Goal: Task Accomplishment & Management: Manage account settings

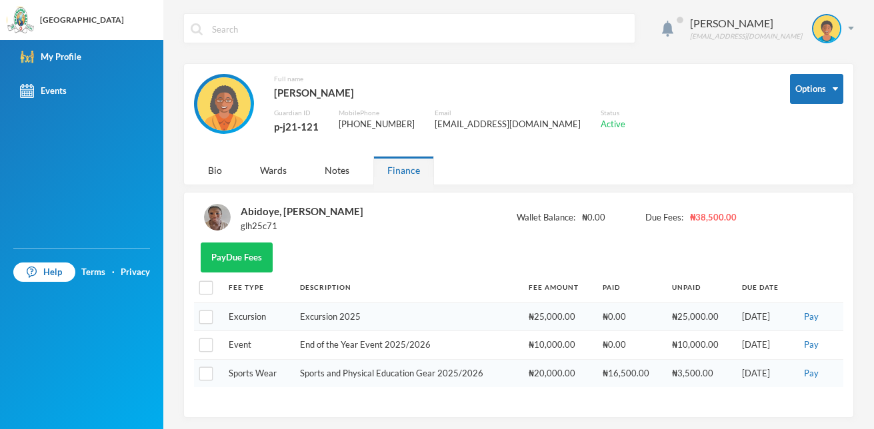
click at [560, 173] on div "Options Full name [PERSON_NAME] Guardian ID p-j21-121 Mobile Phone [PHONE_NUMBE…" at bounding box center [518, 124] width 671 height 122
click at [820, 85] on button "Options" at bounding box center [816, 89] width 53 height 30
click at [816, 141] on button "Change Password" at bounding box center [793, 133] width 87 height 24
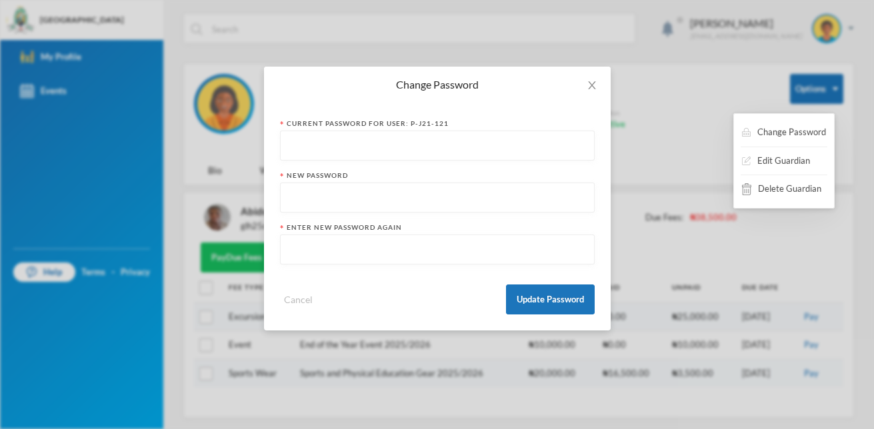
click at [361, 145] on input "text" at bounding box center [437, 146] width 300 height 30
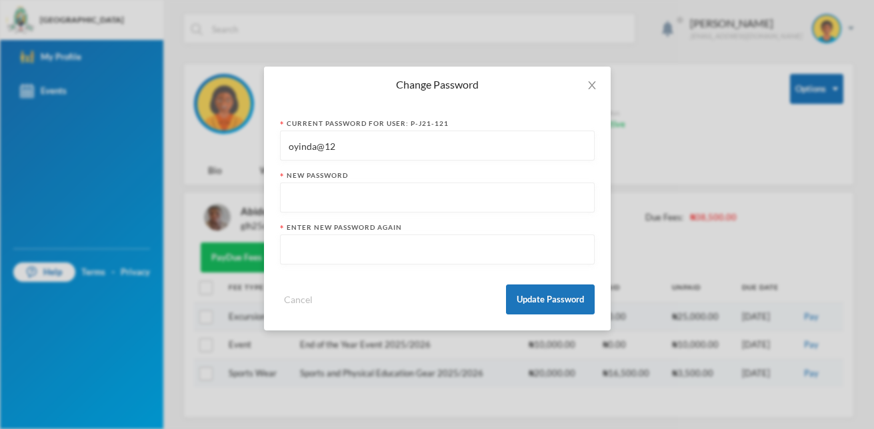
type input "oyinda@12"
click at [305, 199] on input "text" at bounding box center [437, 198] width 300 height 30
type input "oyinda@12"
click at [309, 251] on input "text" at bounding box center [437, 250] width 300 height 30
type input "oyinda@12"
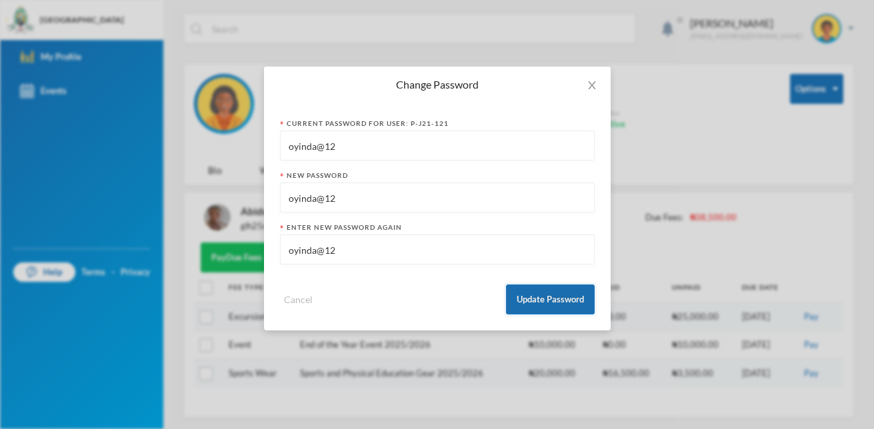
click at [570, 303] on button "Update Password" at bounding box center [550, 300] width 89 height 30
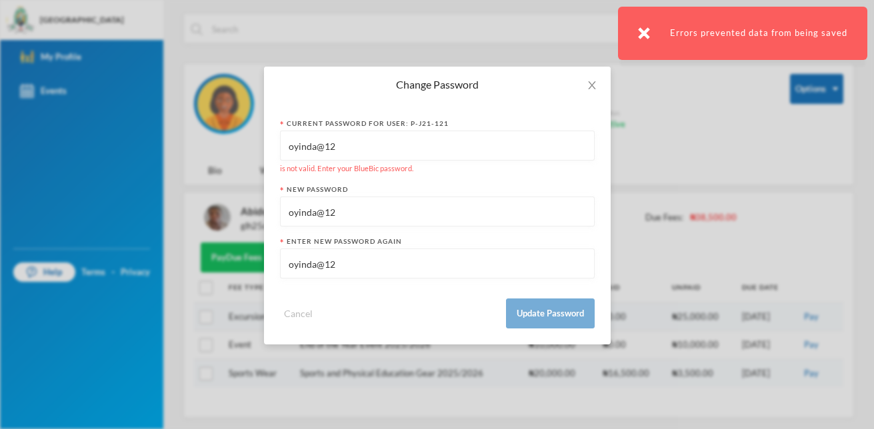
click at [367, 160] on input "oyinda@12" at bounding box center [437, 146] width 300 height 30
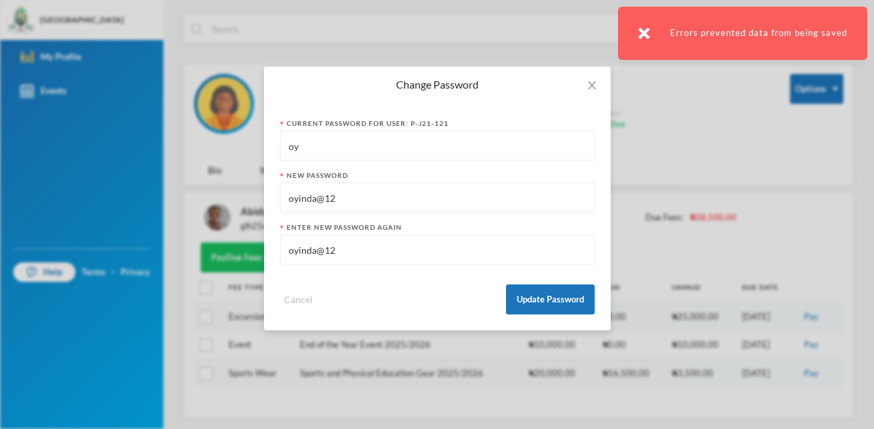
type input "o"
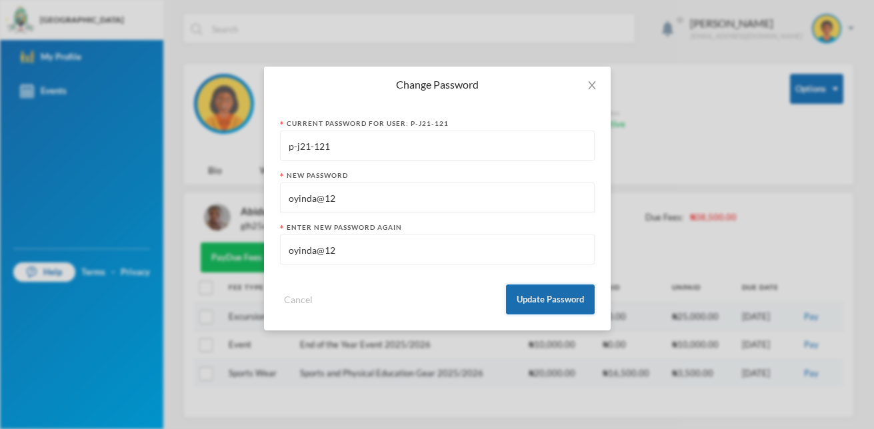
click at [529, 297] on button "Update Password" at bounding box center [550, 300] width 89 height 30
click at [546, 313] on button "Update Password" at bounding box center [550, 300] width 89 height 30
click at [557, 295] on button "Update Password" at bounding box center [550, 300] width 89 height 30
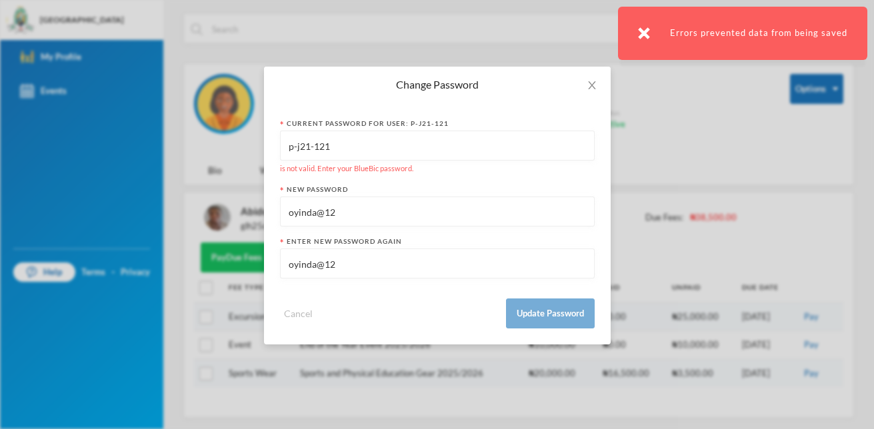
click at [340, 149] on input "p-j21-121" at bounding box center [437, 146] width 300 height 30
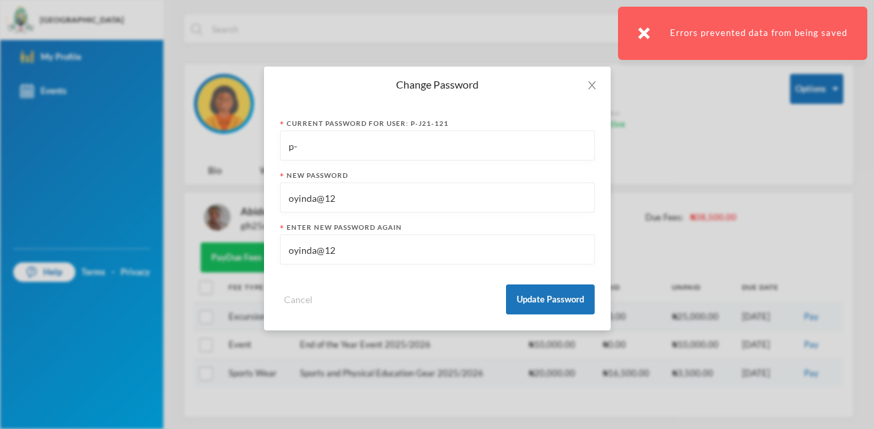
type input "p"
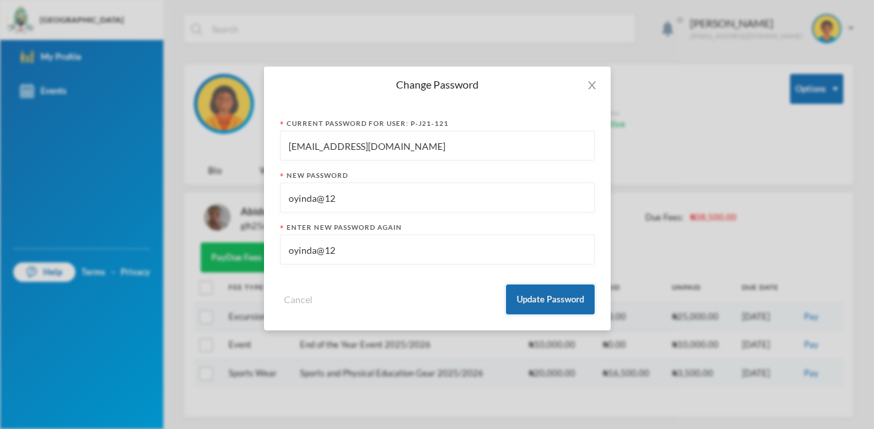
type input "[EMAIL_ADDRESS][DOMAIN_NAME]"
click at [574, 301] on button "Update Password" at bounding box center [550, 300] width 89 height 30
click at [571, 305] on button "Update Password" at bounding box center [550, 300] width 89 height 30
click at [550, 302] on button "Update Password" at bounding box center [550, 300] width 89 height 30
click at [549, 305] on button "Update Password" at bounding box center [550, 300] width 89 height 30
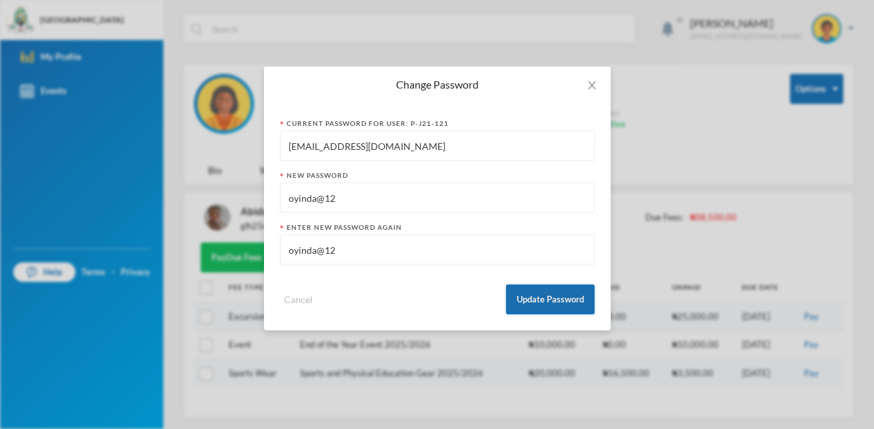
click at [549, 305] on button "Update Password" at bounding box center [550, 300] width 89 height 30
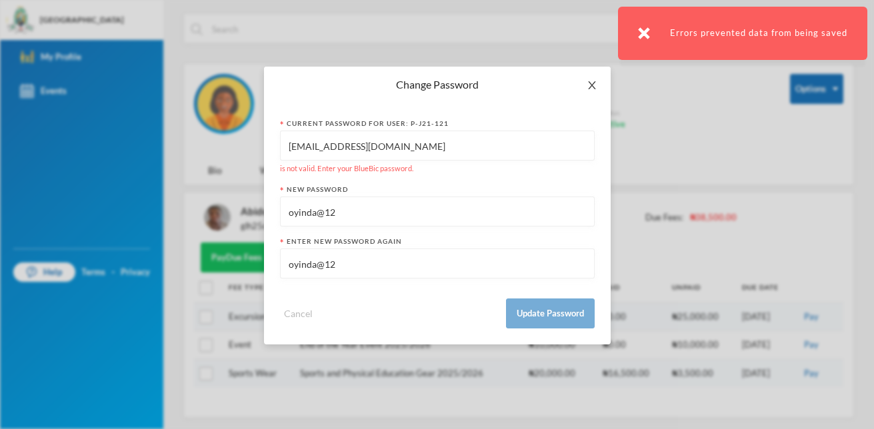
click at [589, 79] on span "Close" at bounding box center [591, 85] width 37 height 37
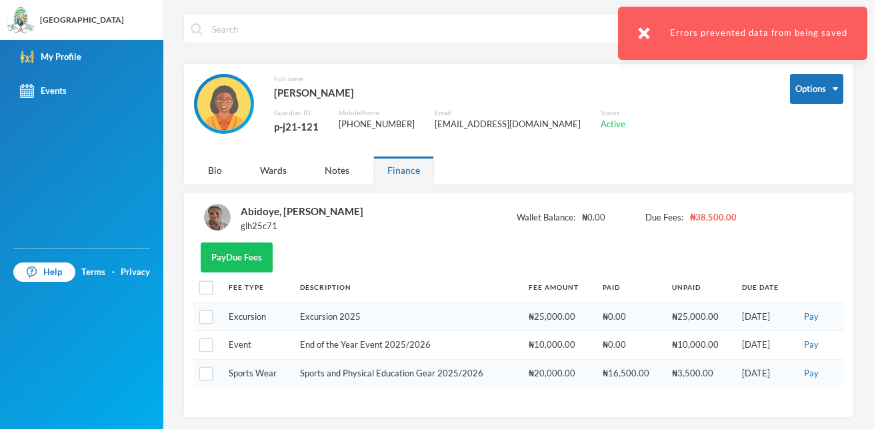
click at [263, 34] on input "text" at bounding box center [419, 29] width 417 height 30
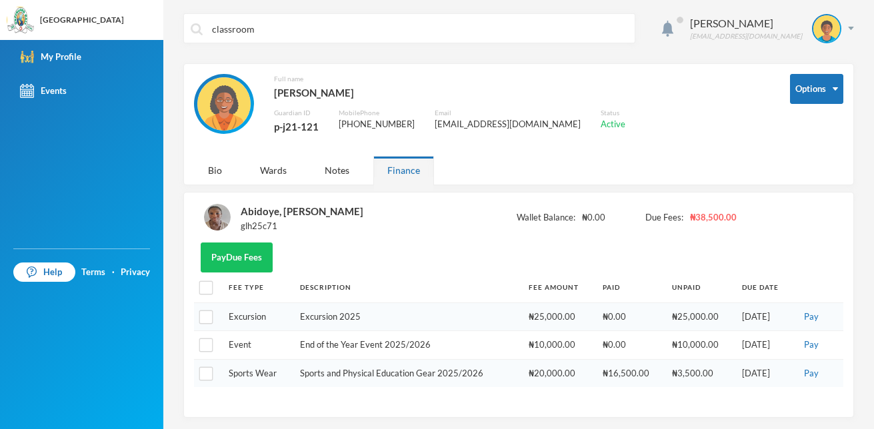
type input "classroom"
click at [531, 213] on span "Wallet Balance:" at bounding box center [546, 217] width 59 height 13
click at [844, 33] on div "[PERSON_NAME] [EMAIL_ADDRESS][DOMAIN_NAME]" at bounding box center [767, 28] width 174 height 29
click at [806, 165] on div "Options Full name [PERSON_NAME] Guardian ID p-j21-121 Mobile Phone [PHONE_NUMBE…" at bounding box center [518, 124] width 671 height 122
click at [535, 258] on div "Pay Due Fees" at bounding box center [518, 258] width 649 height 30
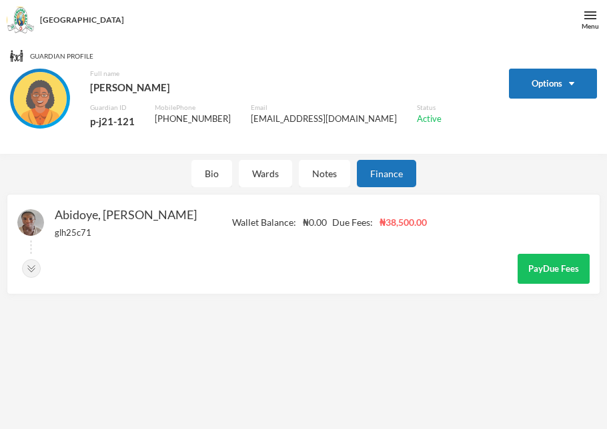
click at [484, 375] on div "Guardian Profile Options Full name [PERSON_NAME] Guardian ID p-j21-121 Mobile P…" at bounding box center [303, 254] width 607 height 429
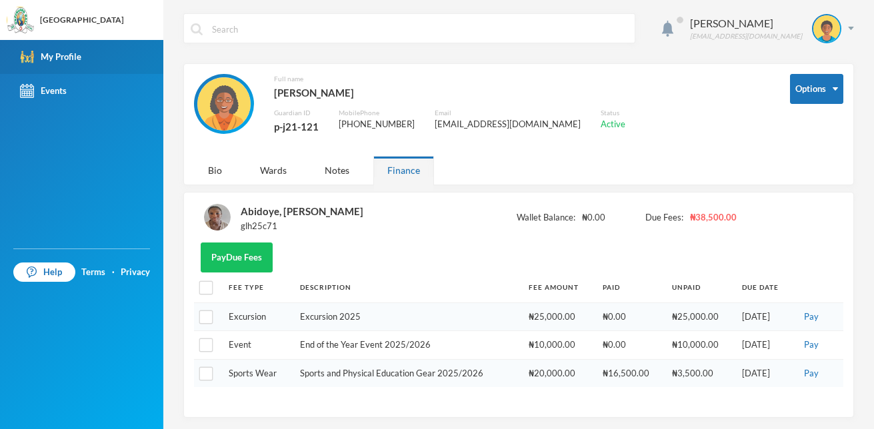
click at [82, 56] on link "My Profile" at bounding box center [81, 57] width 163 height 34
click at [102, 50] on link "My Profile" at bounding box center [81, 57] width 163 height 34
click at [103, 54] on link "My Profile" at bounding box center [81, 57] width 163 height 34
click at [105, 55] on link "My Profile" at bounding box center [81, 57] width 163 height 34
click at [104, 55] on link "My Profile" at bounding box center [81, 57] width 163 height 34
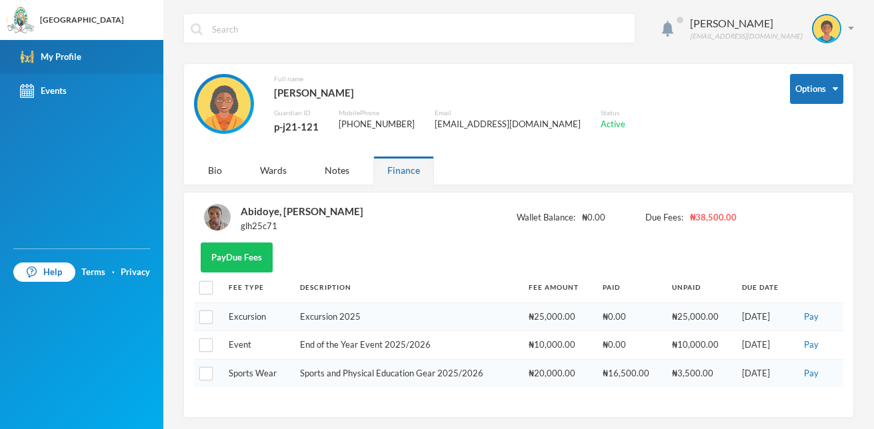
click at [103, 54] on link "My Profile" at bounding box center [81, 57] width 163 height 34
click at [103, 57] on link "My Profile" at bounding box center [81, 57] width 163 height 34
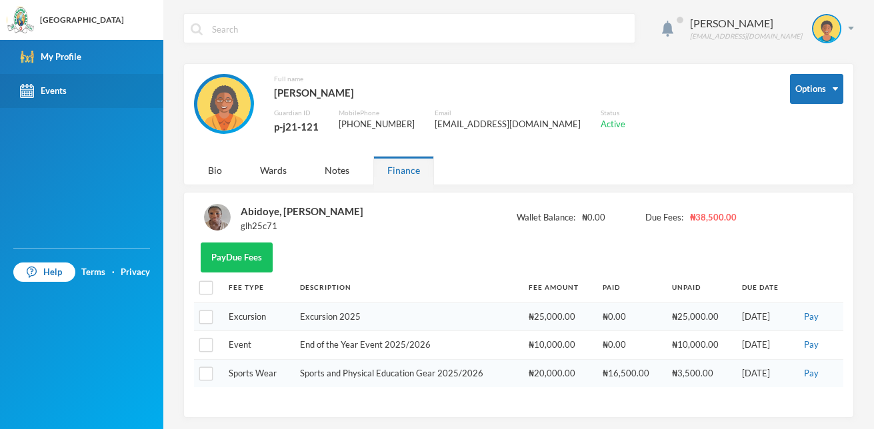
click at [73, 85] on link "Events" at bounding box center [81, 91] width 163 height 34
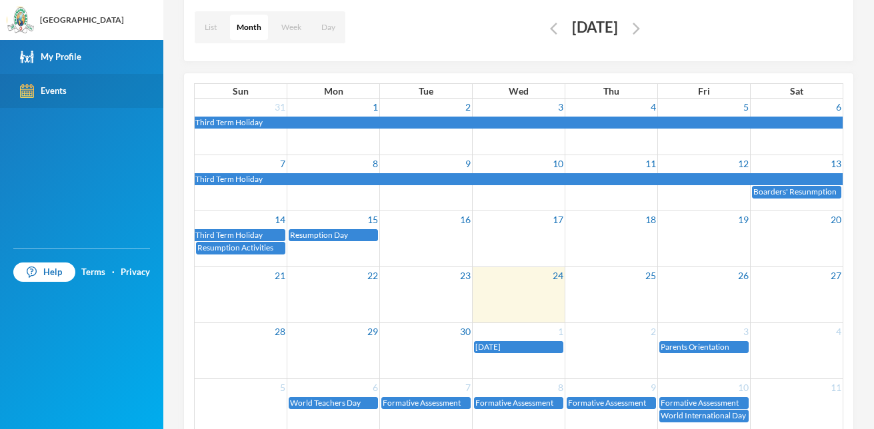
scroll to position [137, 0]
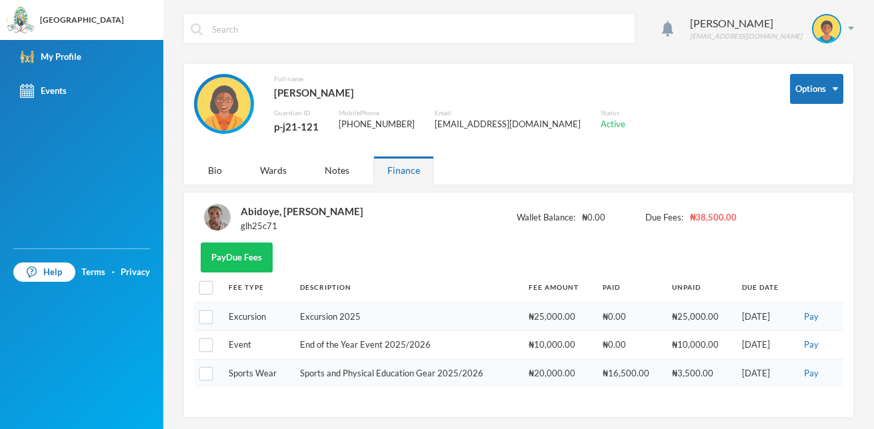
click at [251, 3] on div "Abidoye Adebimpe edgalmoyinoluwa4@gmail.com Options Full name Abidoye, Adebimpe…" at bounding box center [518, 214] width 711 height 429
click at [661, 33] on div "[PERSON_NAME] [EMAIL_ADDRESS][DOMAIN_NAME]" at bounding box center [518, 38] width 671 height 50
click at [691, 28] on span at bounding box center [680, 19] width 21 height 21
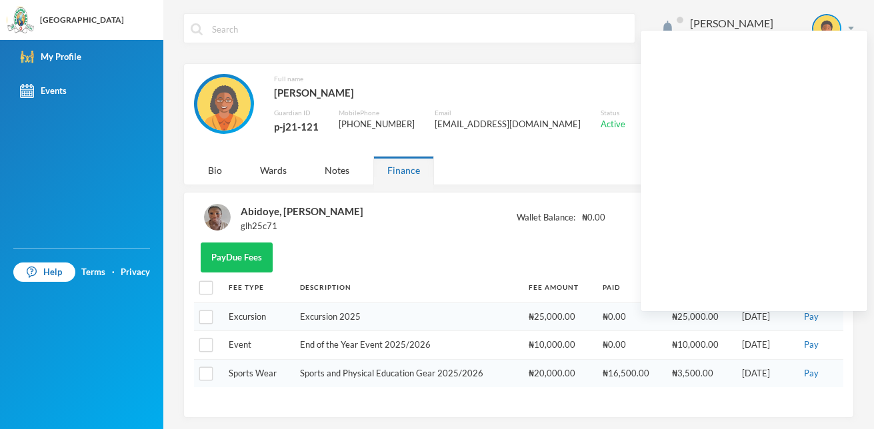
click at [662, 389] on div "Abidoye, [PERSON_NAME] glh25c71 Wallet Balance: ₦0.00 Due Fees: ₦38,500.00 Pay …" at bounding box center [518, 305] width 649 height 205
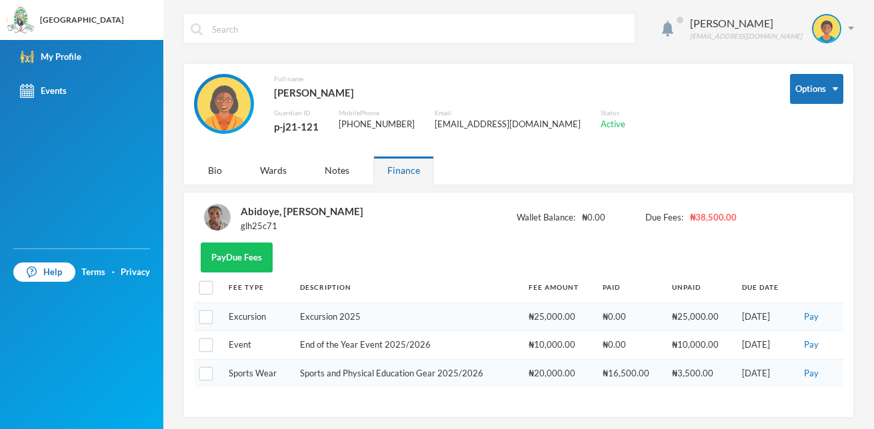
click at [691, 27] on span at bounding box center [680, 19] width 21 height 21
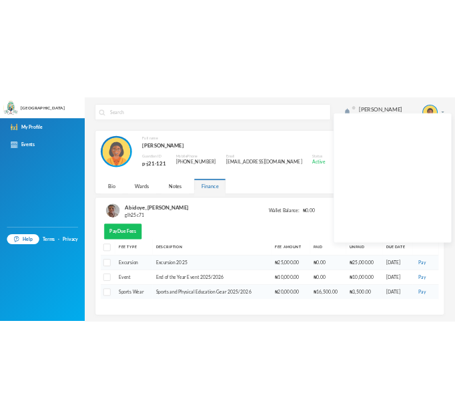
scroll to position [2, 0]
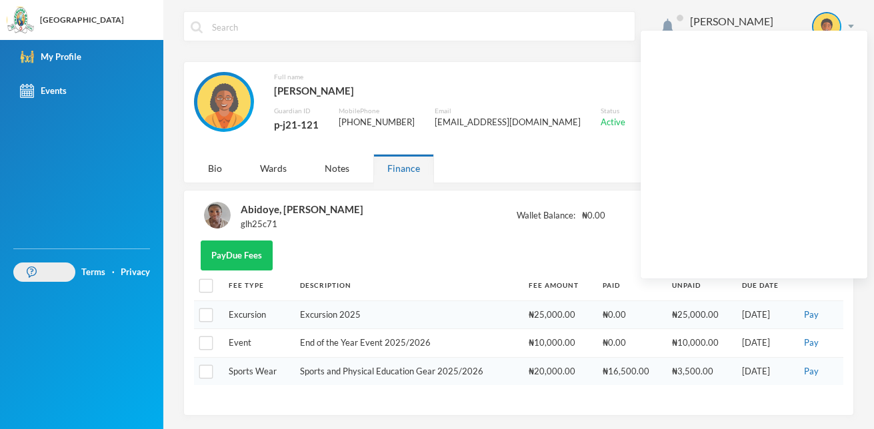
click at [44, 273] on link "Help" at bounding box center [44, 273] width 62 height 20
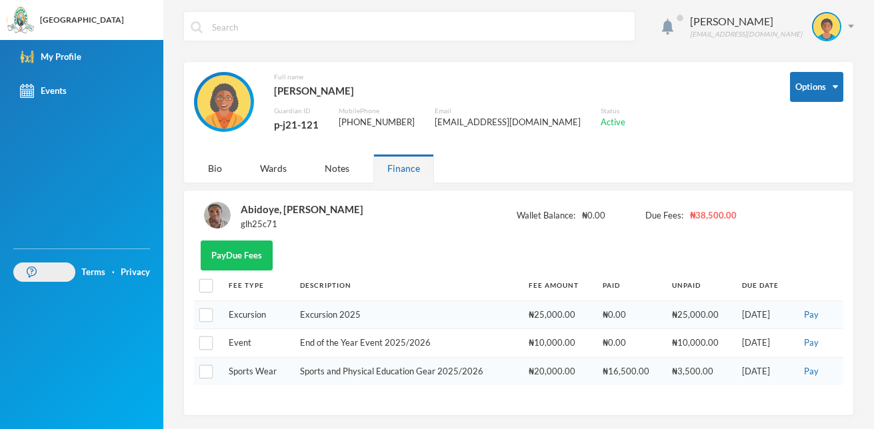
click at [33, 279] on link "Help" at bounding box center [44, 273] width 62 height 20
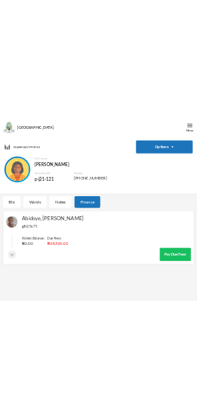
scroll to position [0, 0]
